Goal: Navigation & Orientation: Find specific page/section

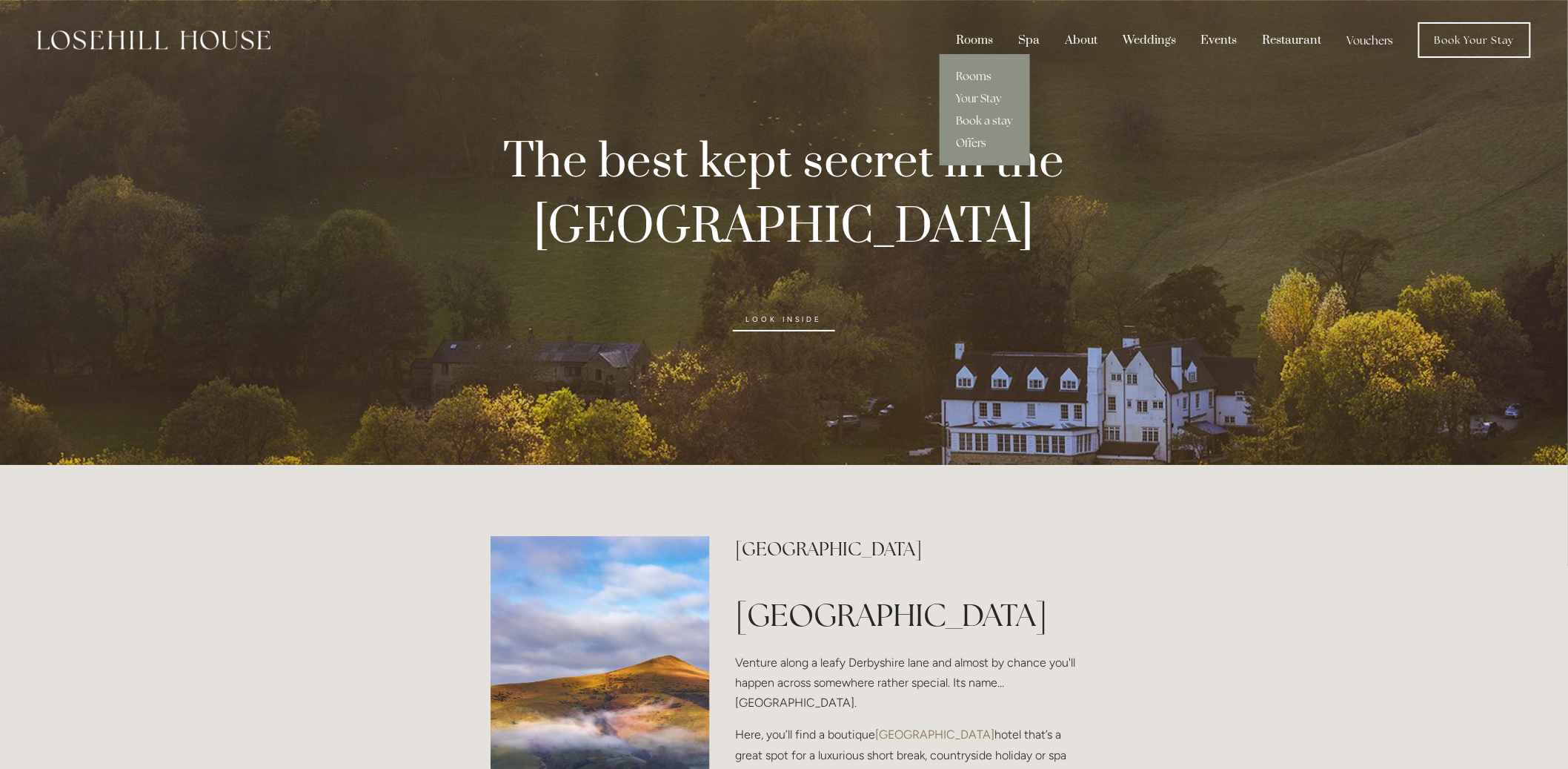
click at [986, 36] on div "Rooms" at bounding box center [974, 40] width 59 height 28
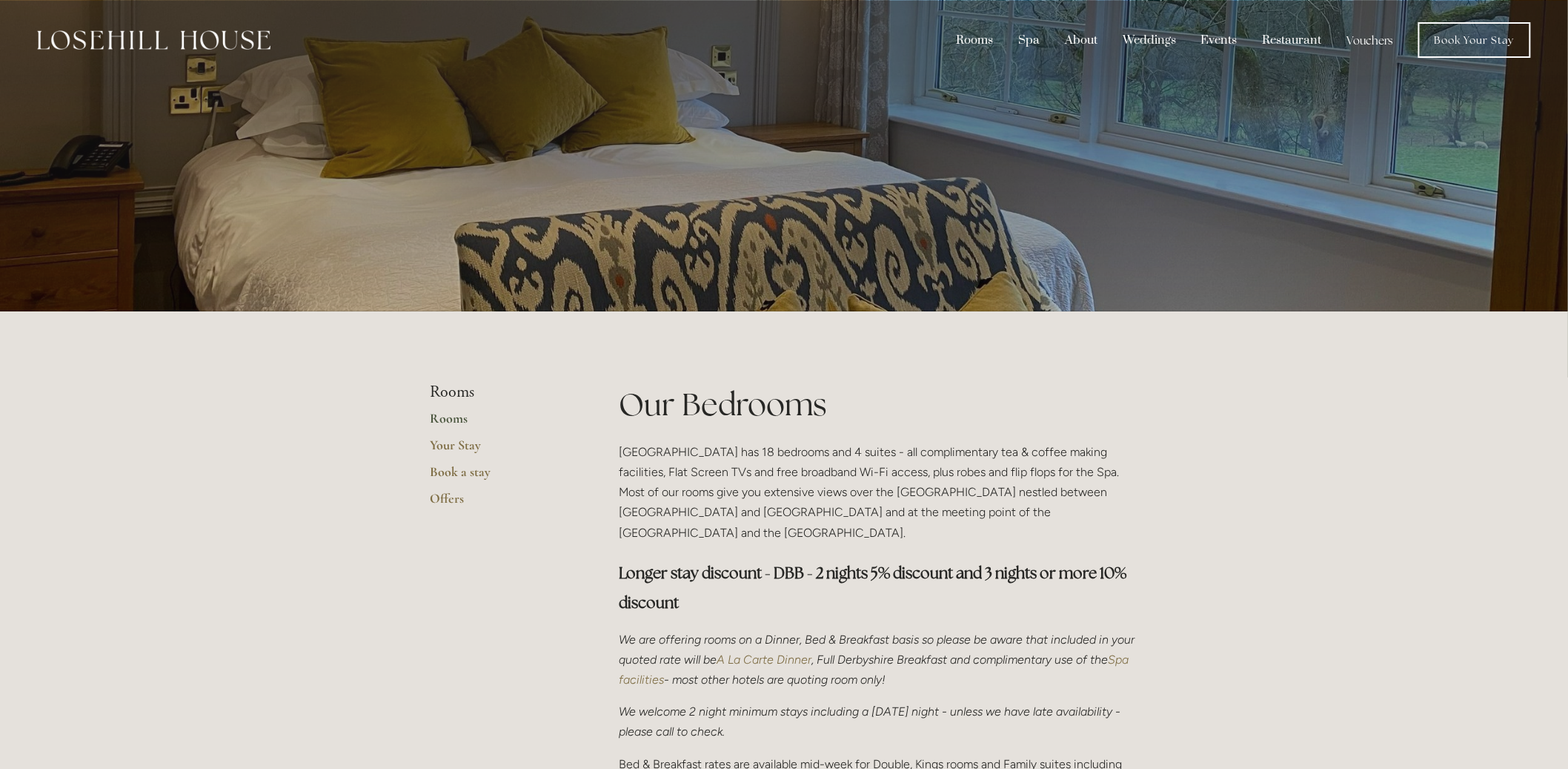
click at [157, 37] on img at bounding box center [154, 40] width 233 height 19
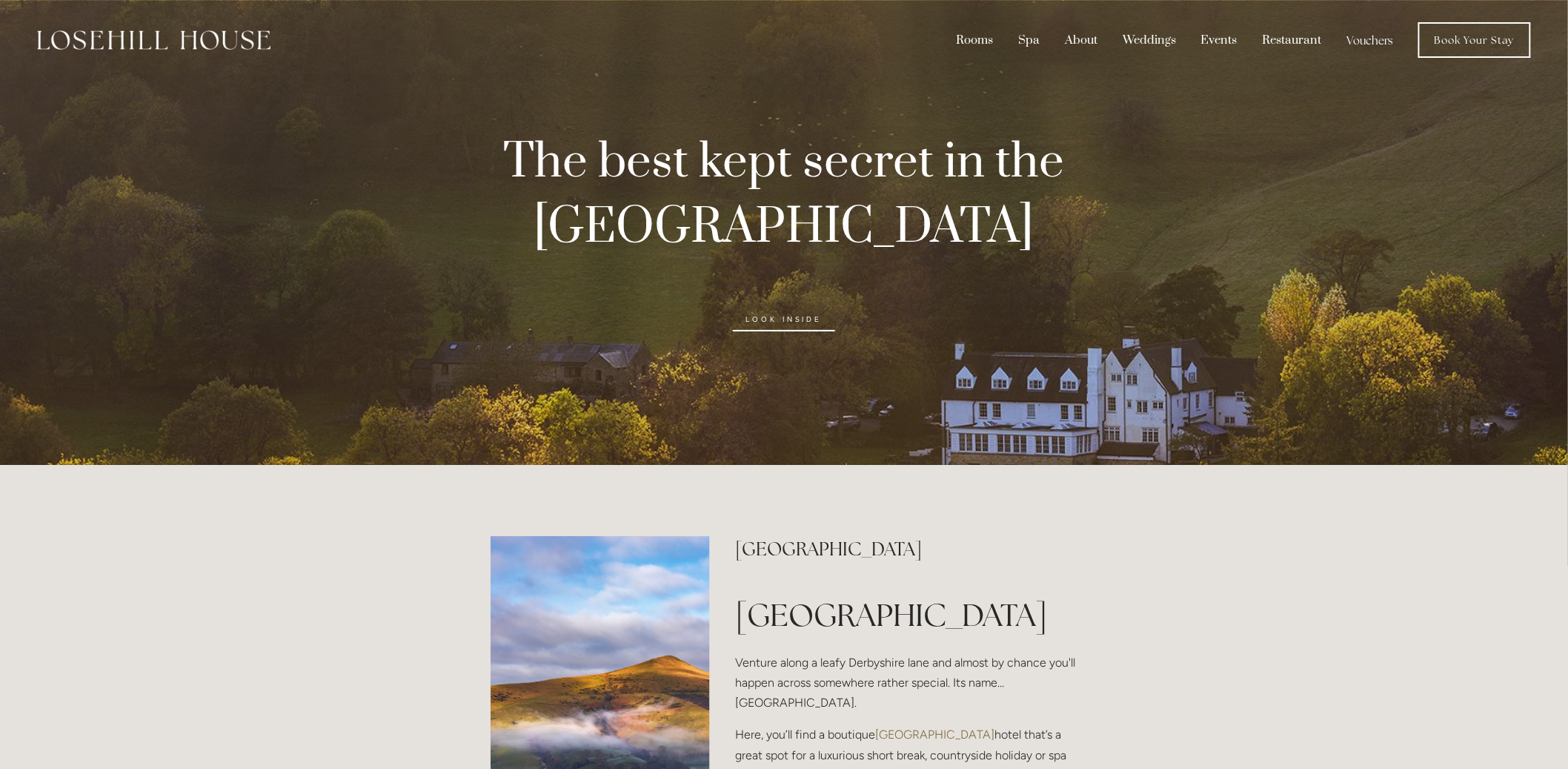
drag, startPoint x: 1079, startPoint y: 318, endPoint x: 868, endPoint y: 322, distance: 211.0
click at [888, 321] on p "look inside" at bounding box center [784, 305] width 661 height 68
